Goal: Task Accomplishment & Management: Manage account settings

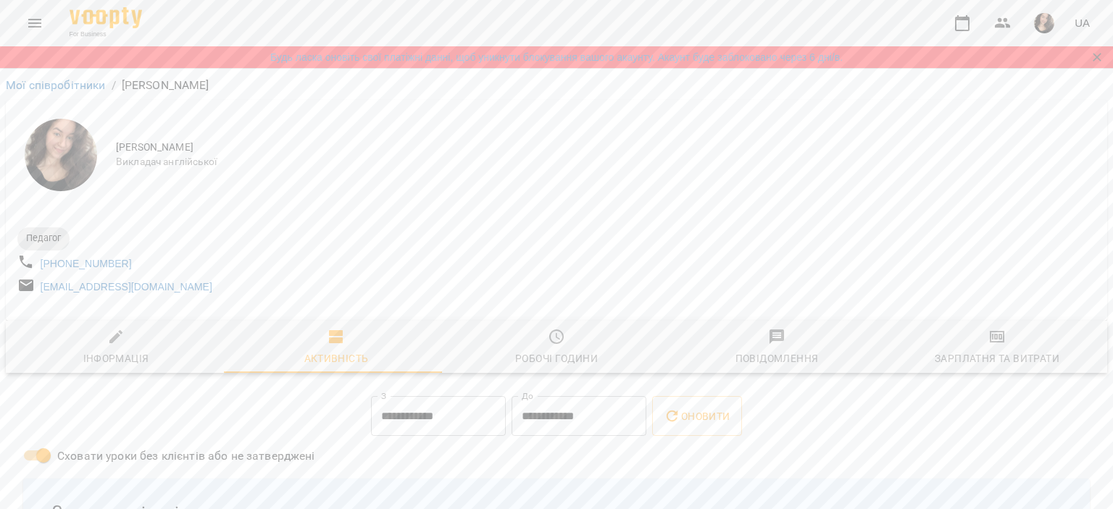
click at [8, 21] on div "For Business UA" at bounding box center [556, 23] width 1113 height 46
click at [17, 21] on button "Menu" at bounding box center [34, 23] width 35 height 35
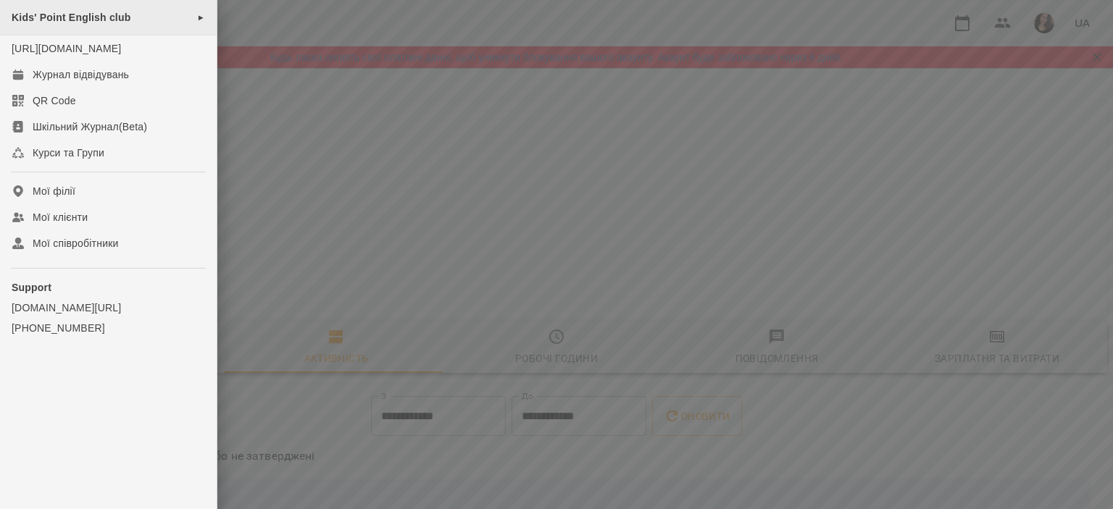
click at [61, 22] on span "Kids' Point English club" at bounding box center [71, 18] width 119 height 12
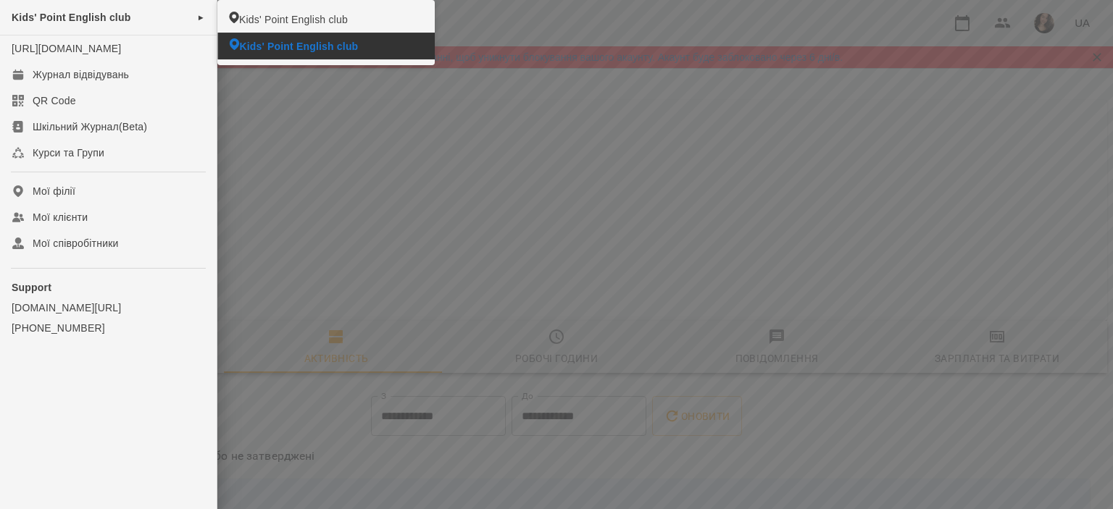
click at [279, 40] on span "Kids' Point English club" at bounding box center [298, 46] width 119 height 14
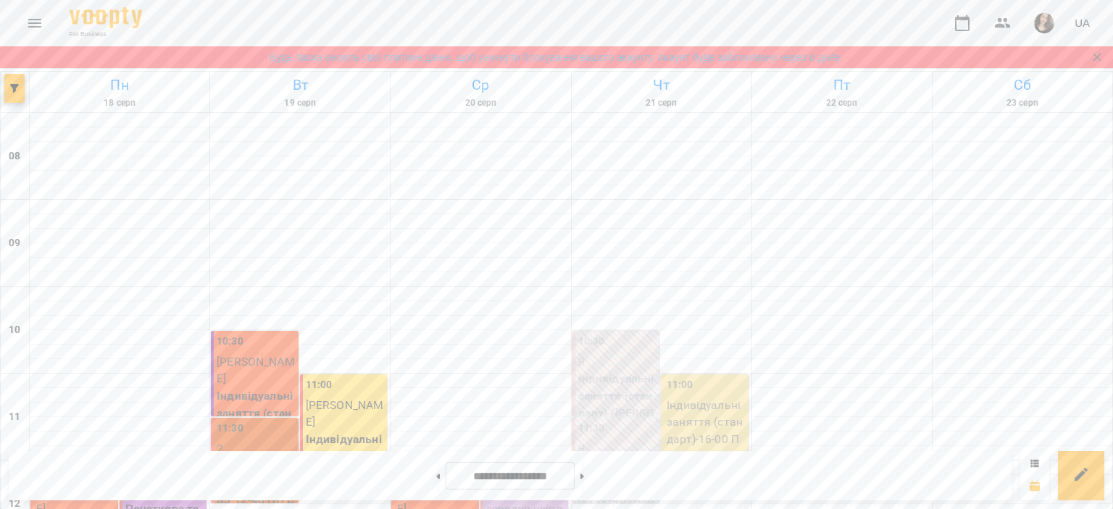
scroll to position [616, 0]
click at [32, 12] on button "Menu" at bounding box center [34, 23] width 35 height 35
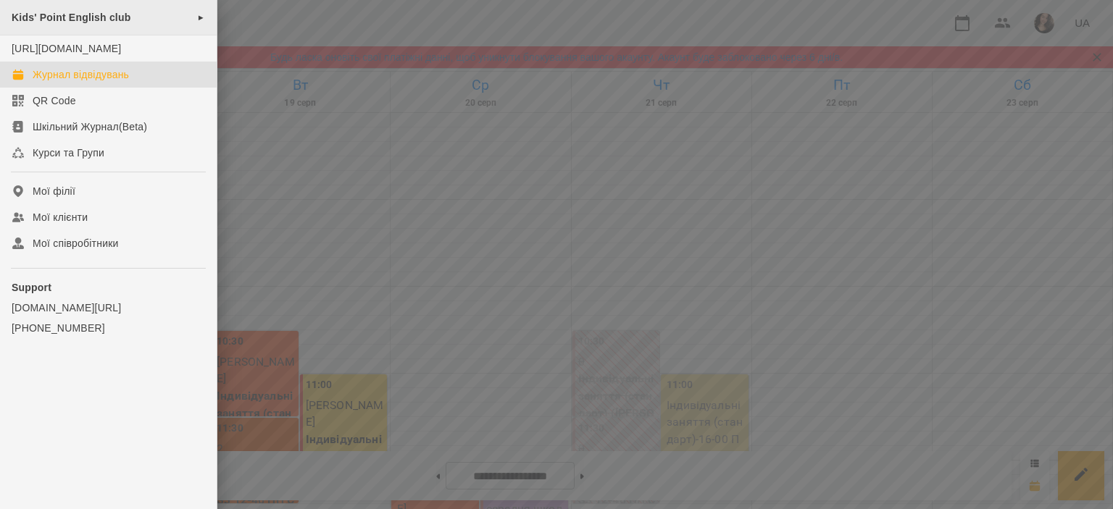
click at [78, 18] on span "Kids' Point English club" at bounding box center [71, 18] width 119 height 12
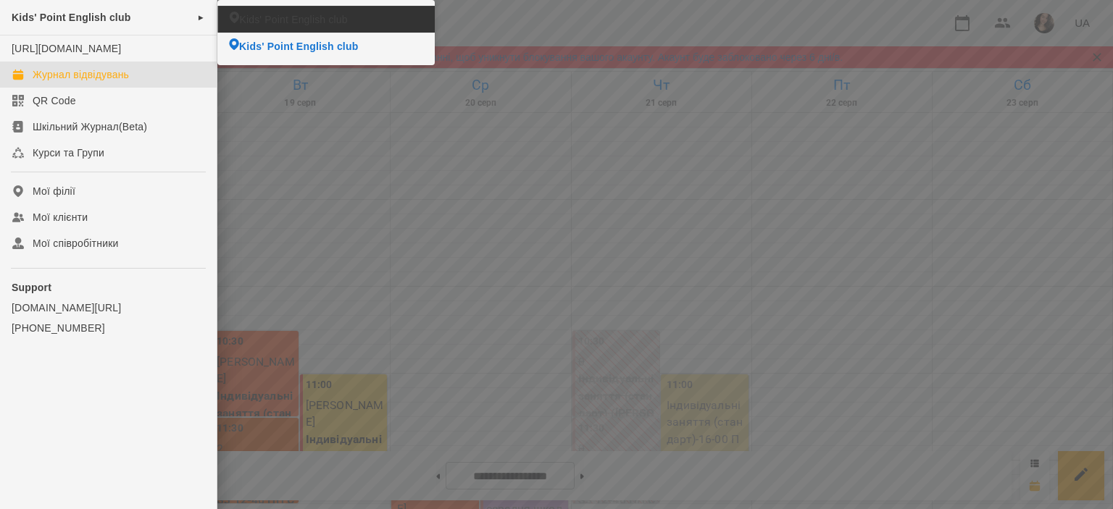
click at [249, 31] on li "Kids' Point English club" at bounding box center [325, 19] width 217 height 27
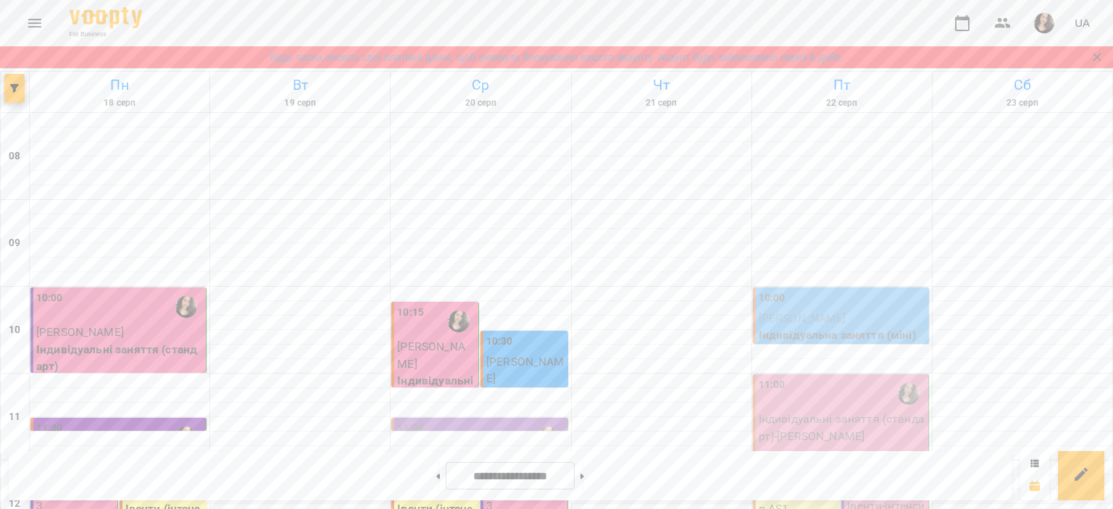
scroll to position [284, 0]
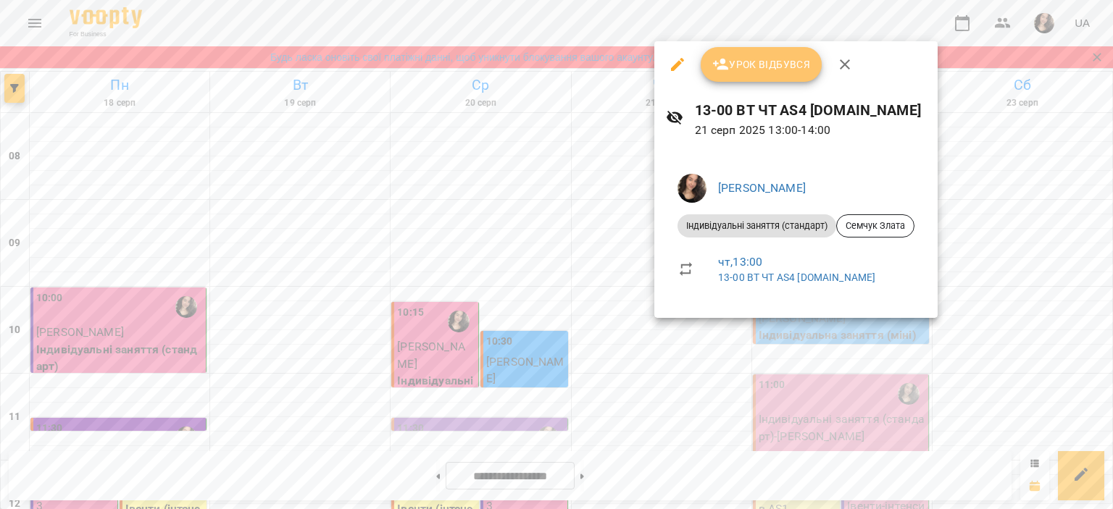
click at [730, 67] on span "Урок відбувся" at bounding box center [761, 64] width 99 height 17
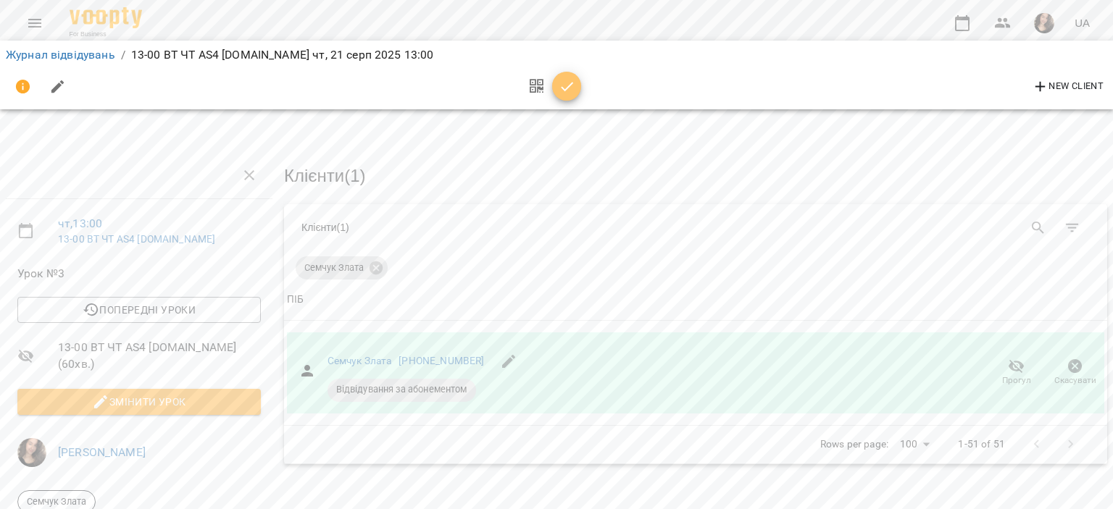
click at [566, 88] on icon "button" at bounding box center [567, 86] width 12 height 9
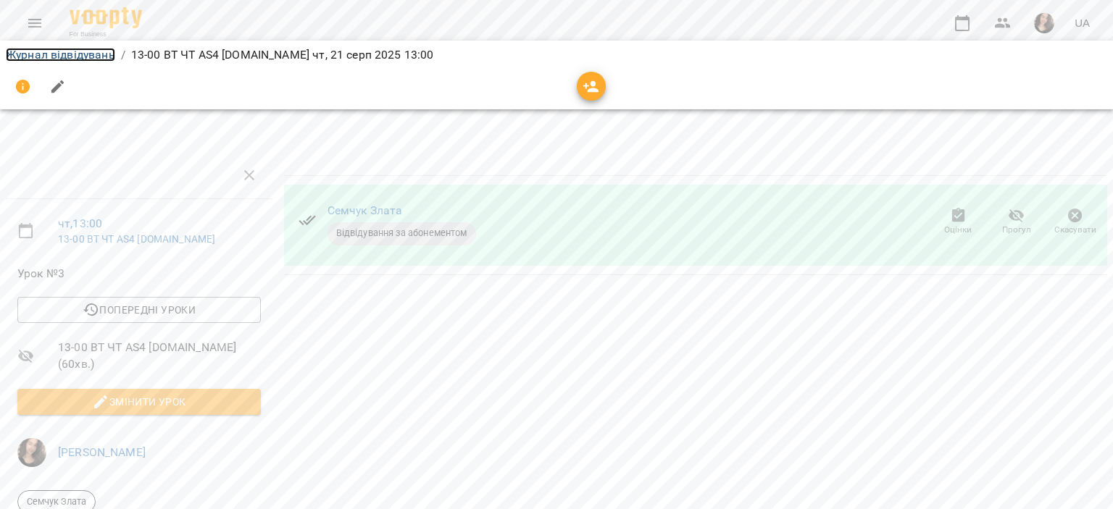
click at [56, 57] on link "Журнал відвідувань" at bounding box center [60, 55] width 109 height 14
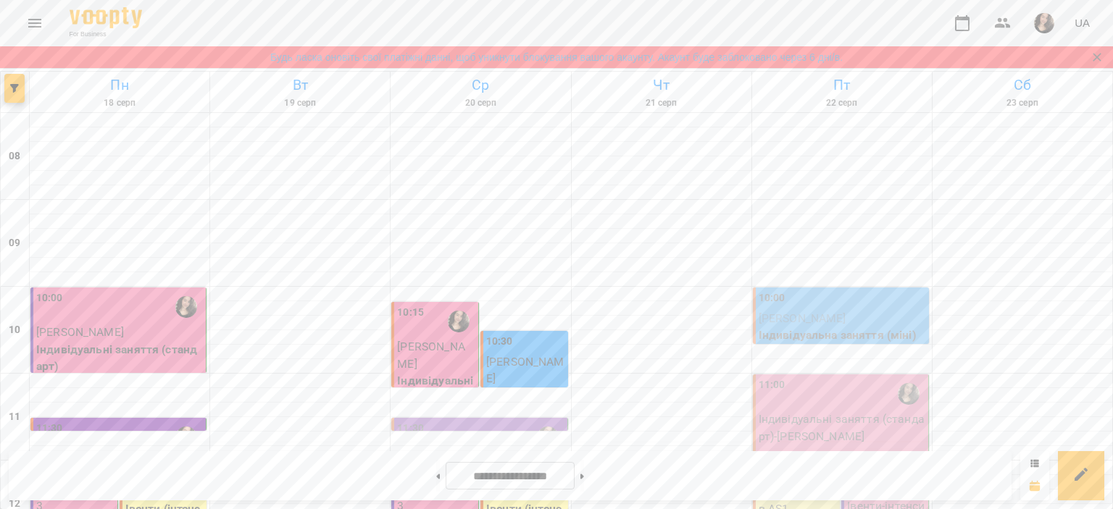
scroll to position [261, 0]
click at [1043, 22] on img "button" at bounding box center [1044, 23] width 20 height 20
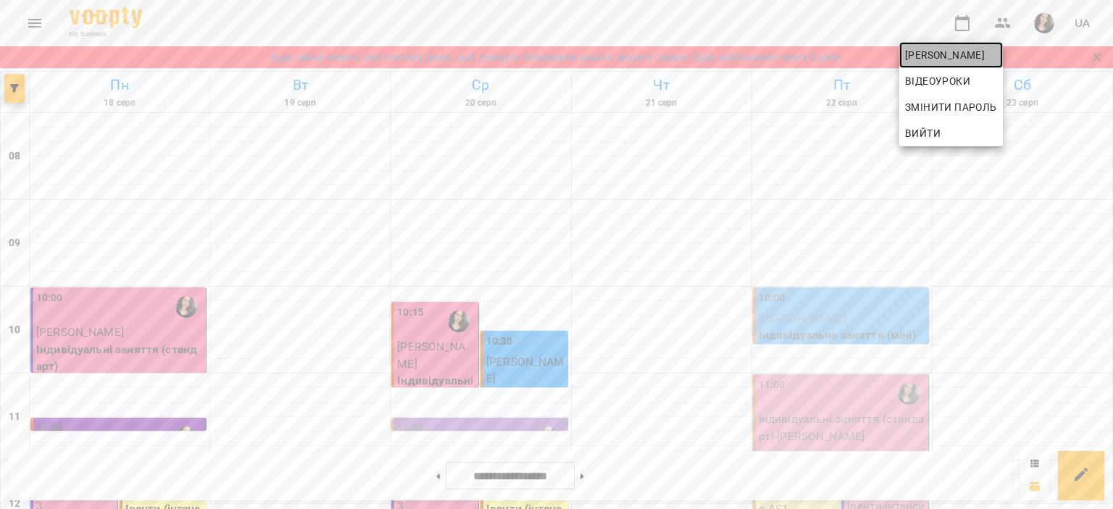
click at [965, 54] on span "[PERSON_NAME]" at bounding box center [951, 54] width 92 height 17
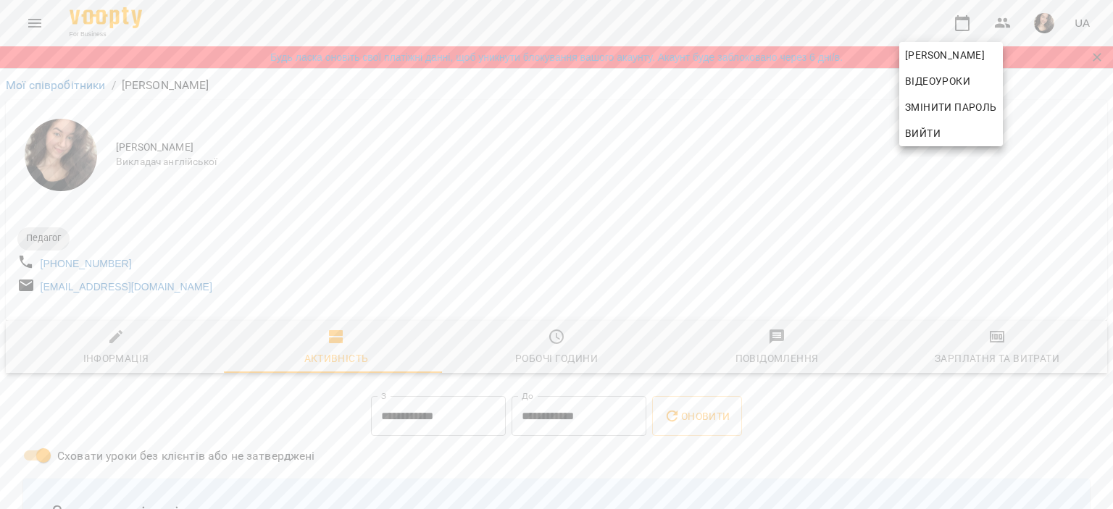
click at [858, 123] on div at bounding box center [556, 254] width 1113 height 509
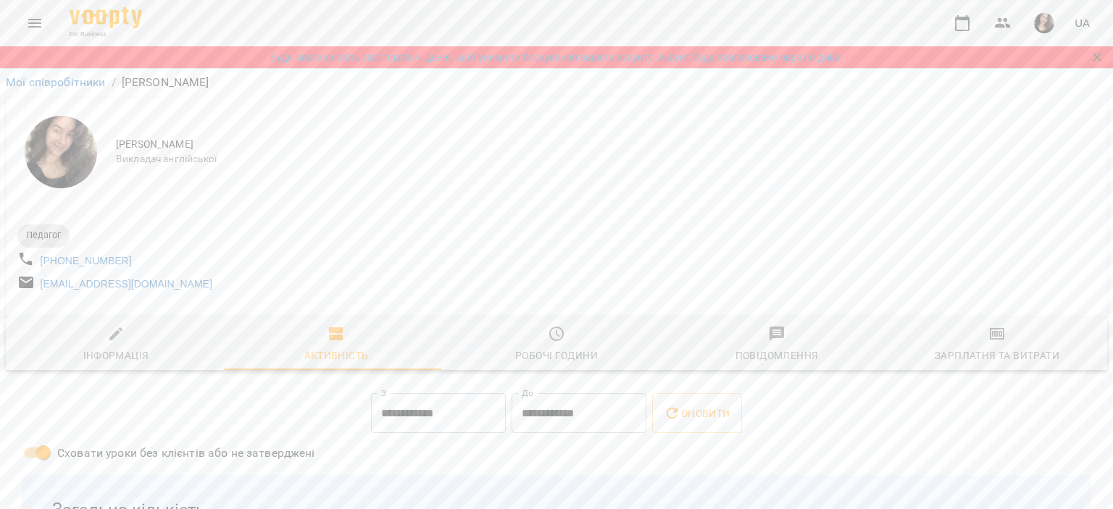
scroll to position [580, 0]
